Goal: Information Seeking & Learning: Learn about a topic

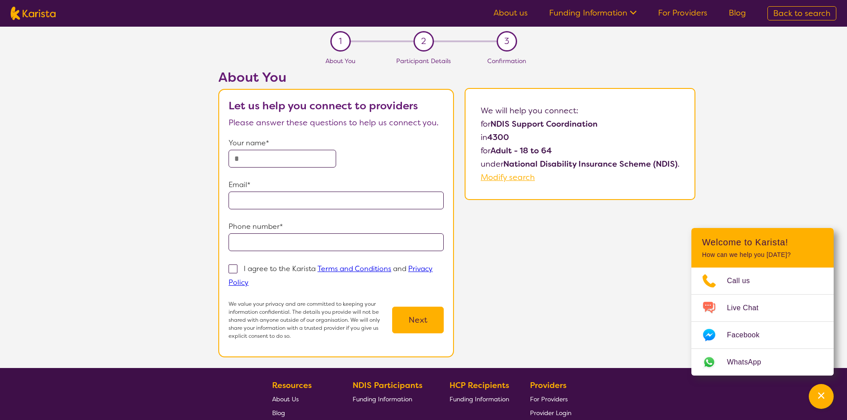
click at [29, 10] on img at bounding box center [33, 13] width 45 height 13
select select "Support worker"
select select "AD"
select select "NDIS"
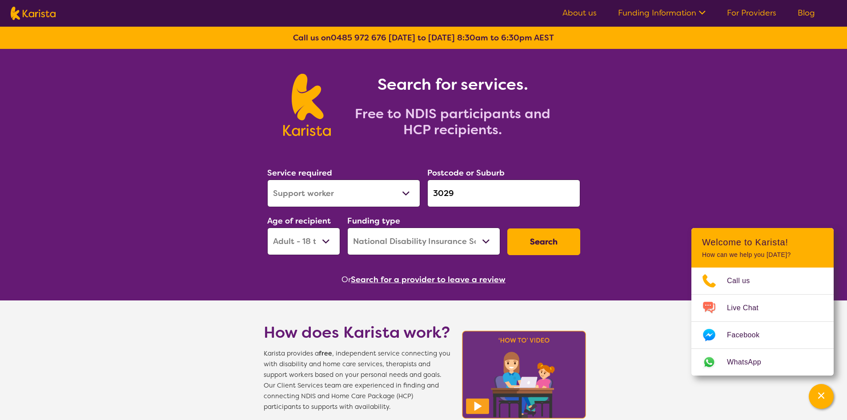
click at [314, 241] on select "Early Childhood - 0 to 9 Child - 10 to 11 Adolescent - 12 to 17 Adult - 18 to 6…" at bounding box center [303, 242] width 73 height 28
click at [396, 240] on select "Home Care Package (HCP) National Disability Insurance Scheme (NDIS) I don't know" at bounding box center [423, 242] width 153 height 28
click at [360, 195] on select "Allied Health Assistant Assessment ([MEDICAL_DATA] or [MEDICAL_DATA]) Behaviour…" at bounding box center [343, 194] width 153 height 28
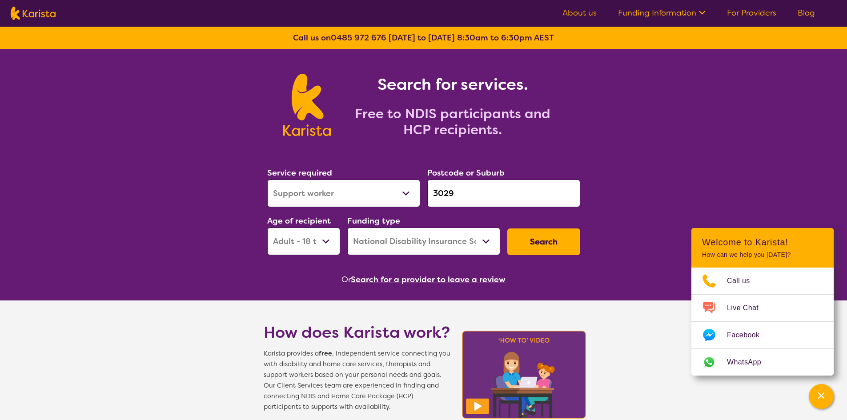
select select "NDIS Support Coordination"
click at [267, 180] on select "Allied Health Assistant Assessment ([MEDICAL_DATA] or [MEDICAL_DATA]) Behaviour…" at bounding box center [343, 194] width 153 height 28
click at [522, 240] on button "Search" at bounding box center [543, 241] width 73 height 27
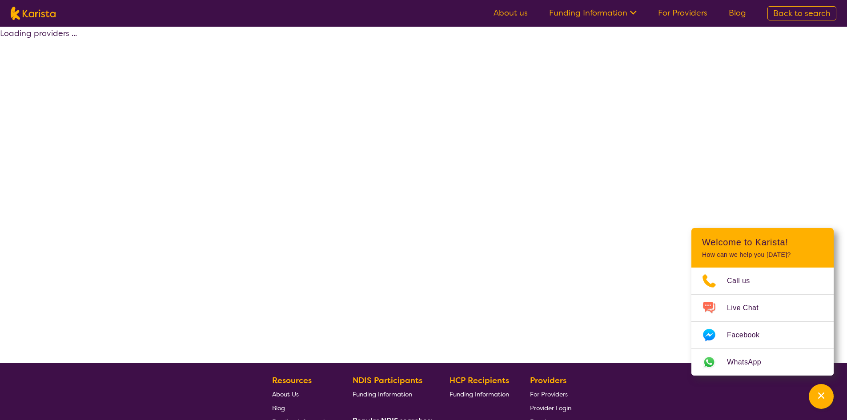
select select "by_score"
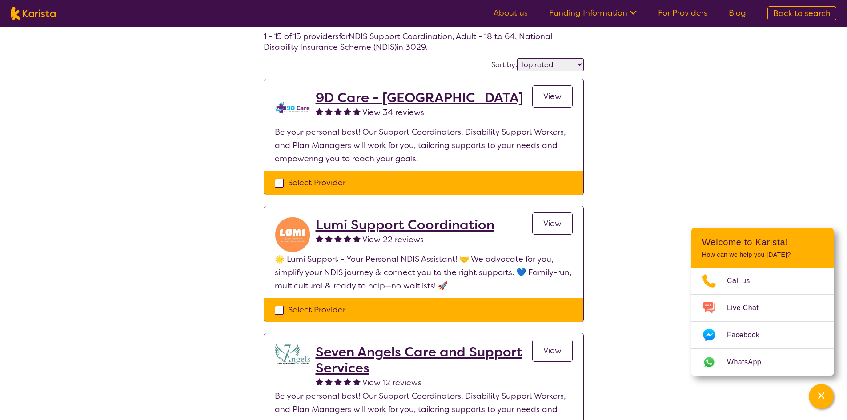
scroll to position [44, 0]
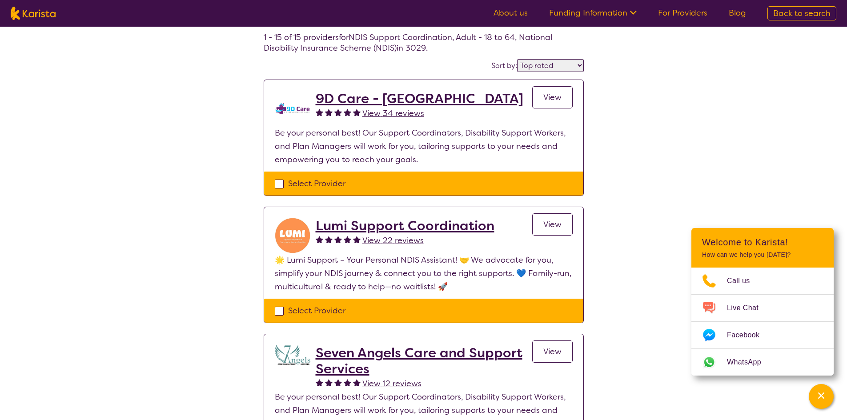
select select "NDIS Support Coordination"
select select "AD"
select select "NDIS"
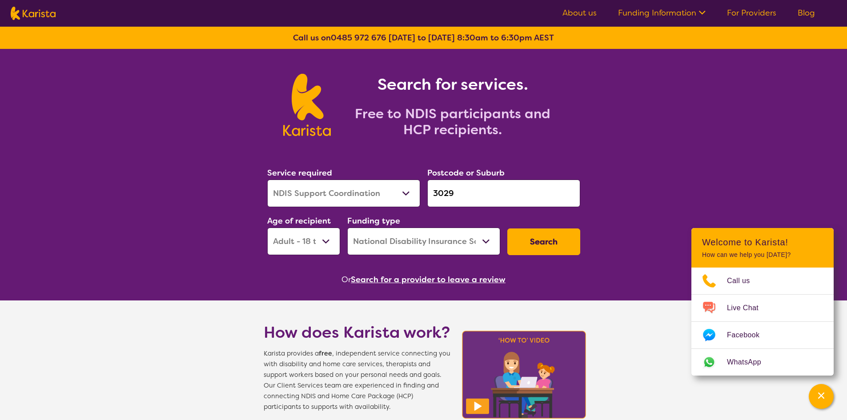
drag, startPoint x: 461, startPoint y: 190, endPoint x: 418, endPoint y: 194, distance: 43.3
click at [420, 194] on div "Service required Allied Health Assistant Assessment ([MEDICAL_DATA] or [MEDICAL…" at bounding box center [424, 211] width 320 height 96
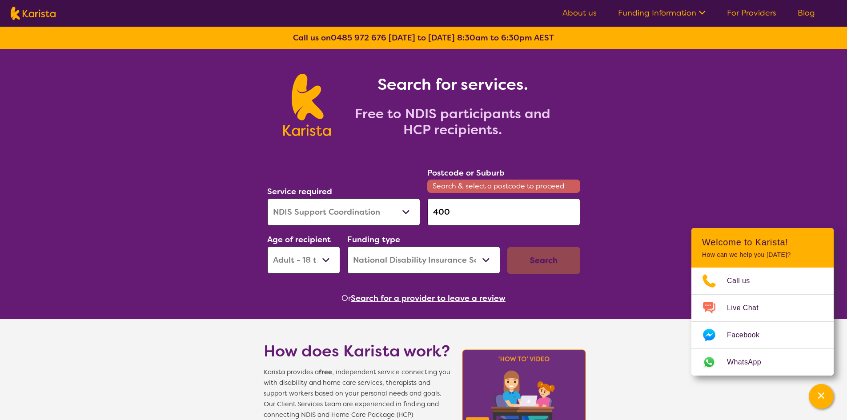
type input "4000"
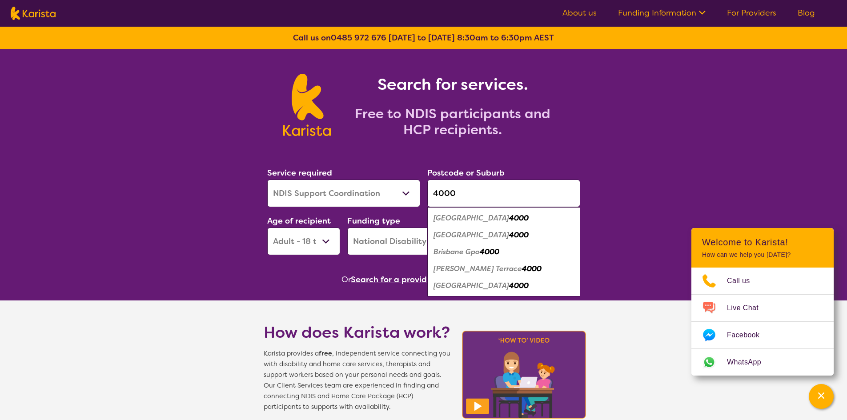
click button "Search" at bounding box center [543, 241] width 73 height 27
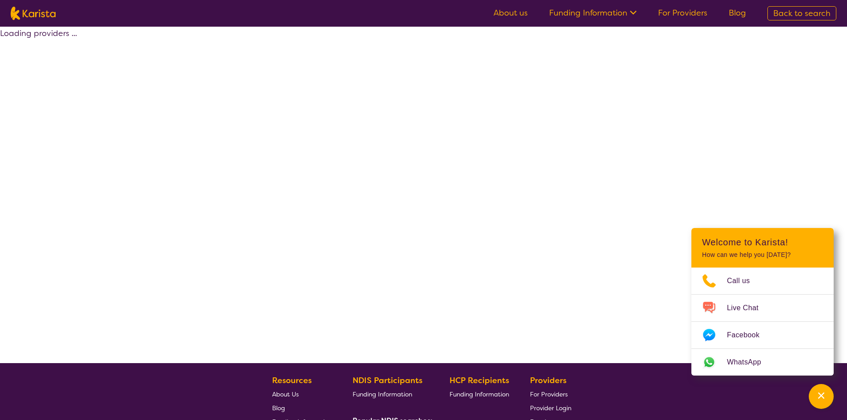
select select "by_score"
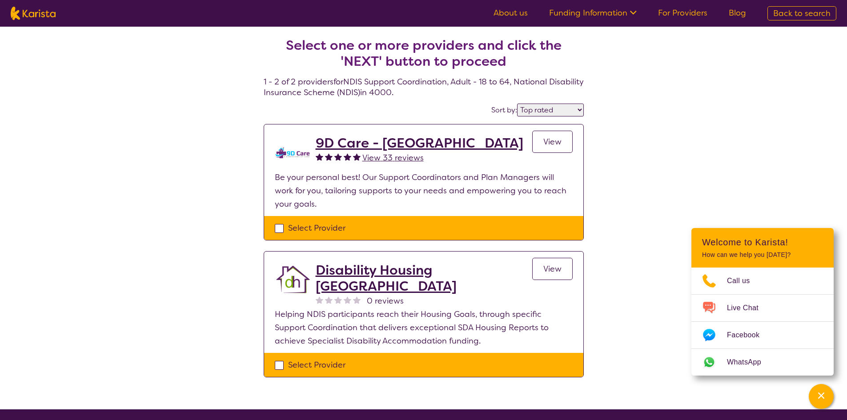
select select "NDIS Support Coordination"
select select "AD"
select select "NDIS"
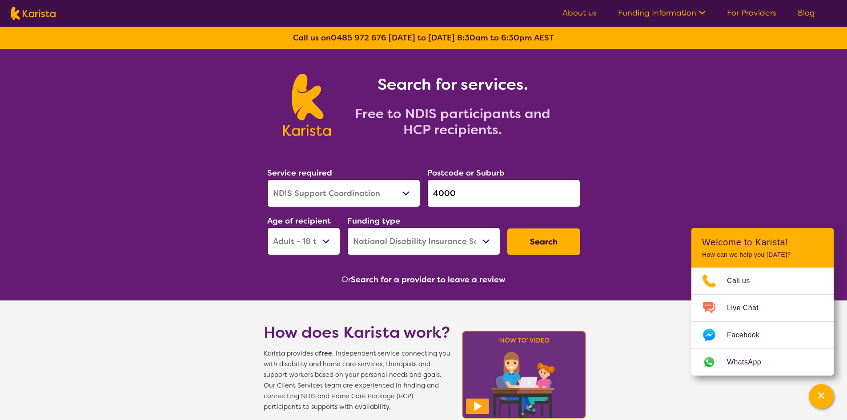
click at [468, 191] on input "4000" at bounding box center [503, 194] width 153 height 28
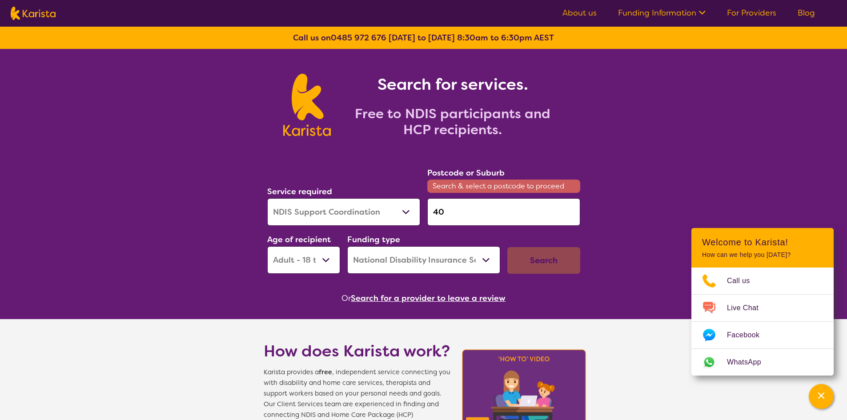
type input "4"
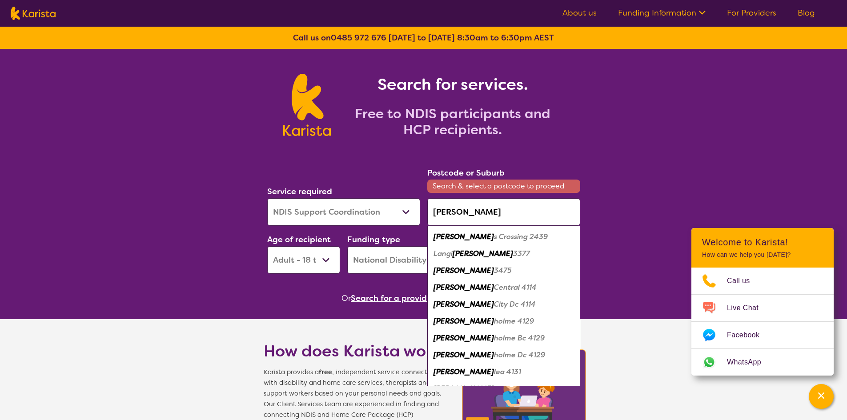
click at [494, 268] on em "3475" at bounding box center [503, 270] width 18 height 9
type input "3475"
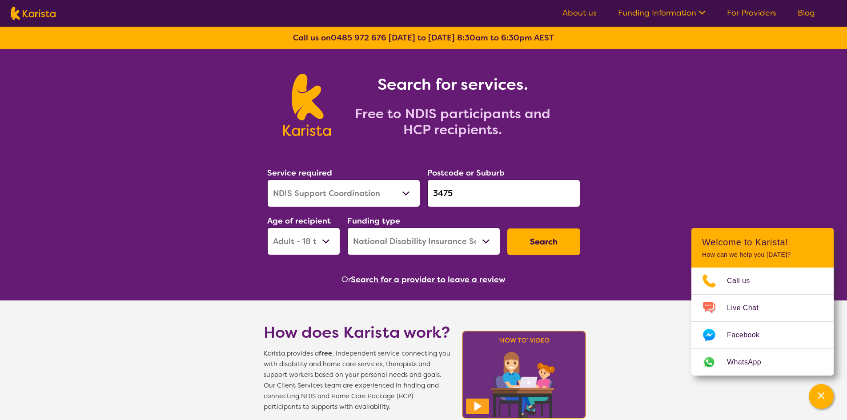
click at [451, 187] on input "3475" at bounding box center [503, 194] width 153 height 28
drag, startPoint x: 452, startPoint y: 190, endPoint x: 416, endPoint y: 190, distance: 36.4
click at [416, 190] on div "Service required Allied Health Assistant Assessment ([MEDICAL_DATA] or [MEDICAL…" at bounding box center [424, 211] width 320 height 96
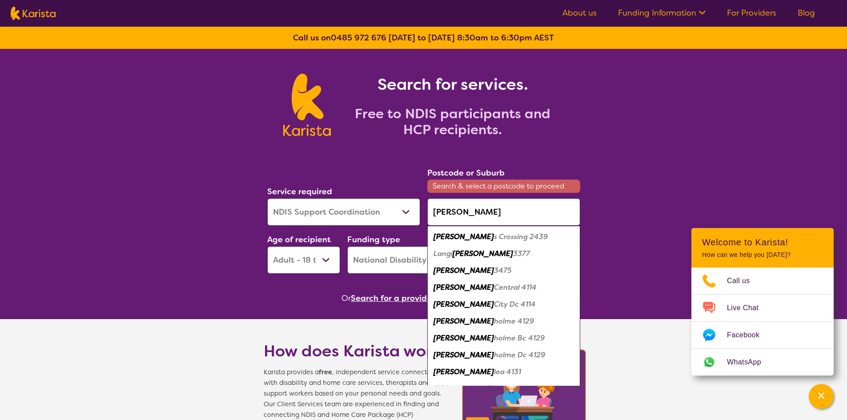
click at [454, 306] on span "[GEOGRAPHIC_DATA] Dc 4114" at bounding box center [484, 304] width 102 height 9
type input "4114"
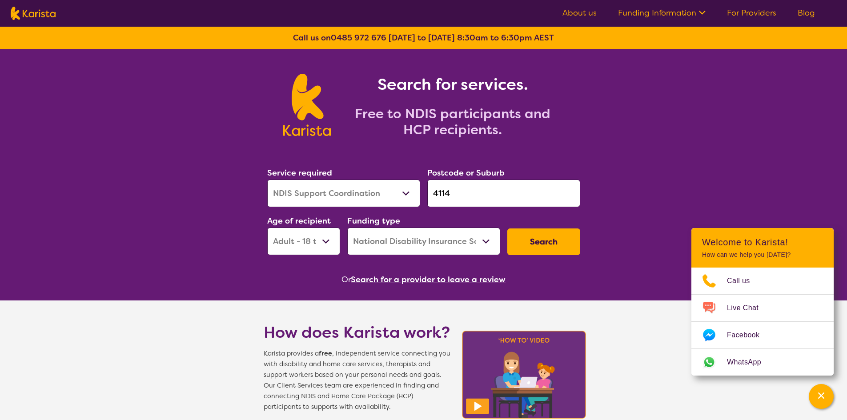
click at [527, 240] on button "Search" at bounding box center [543, 241] width 73 height 27
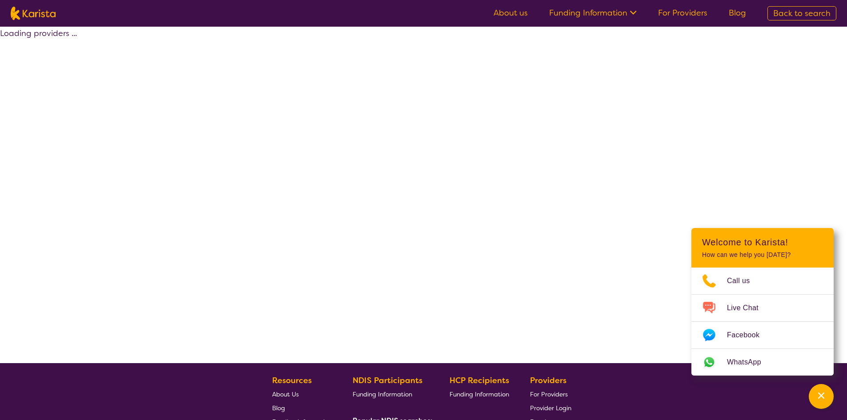
select select "by_score"
